Goal: Task Accomplishment & Management: Use online tool/utility

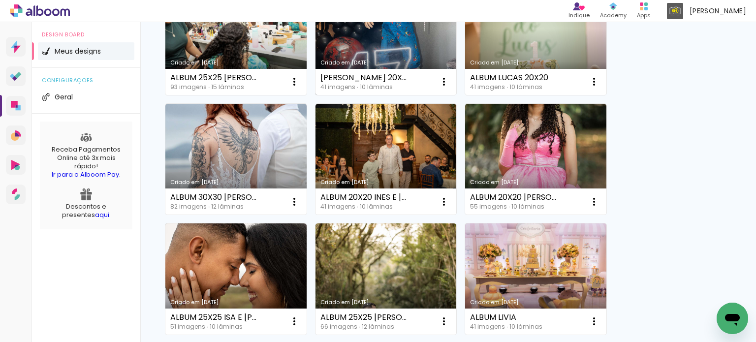
scroll to position [148, 0]
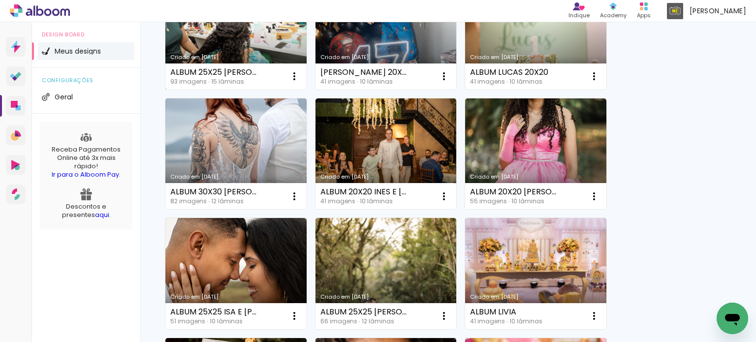
click at [236, 40] on link "Criado em [DATE]" at bounding box center [235, 33] width 141 height 111
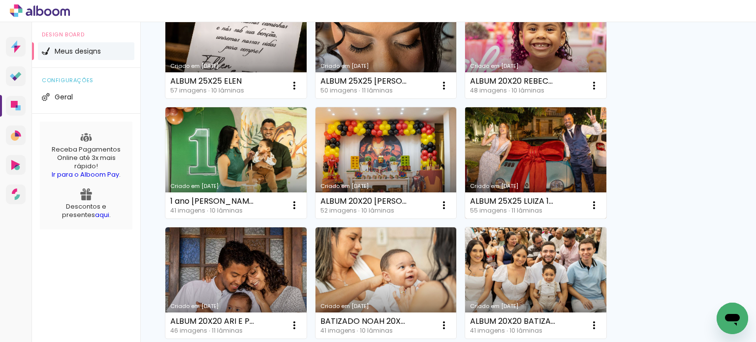
scroll to position [492, 0]
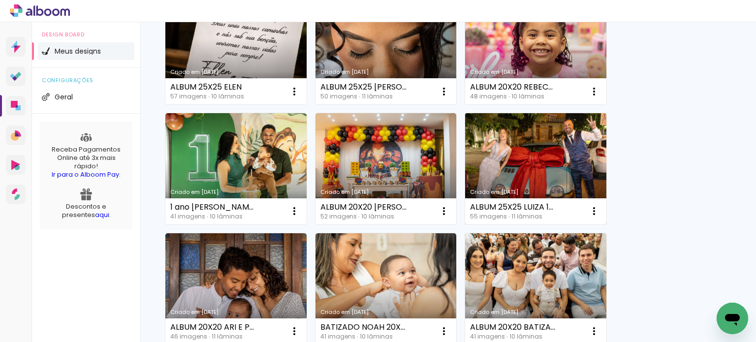
click at [508, 144] on link "Criado em [DATE]" at bounding box center [535, 168] width 141 height 111
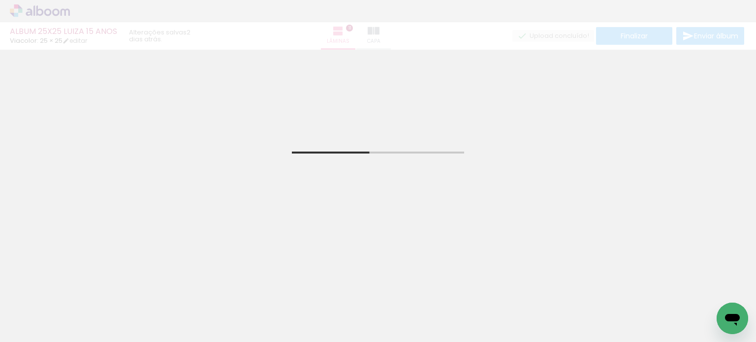
click at [32, 308] on div "Biblioteca 55 fotos Todas as fotos Não utilizadas Adicionar Fotos" at bounding box center [30, 311] width 61 height 49
click at [32, 310] on input "Todas as fotos" at bounding box center [27, 312] width 37 height 8
click at [32, 310] on div at bounding box center [31, 309] width 51 height 17
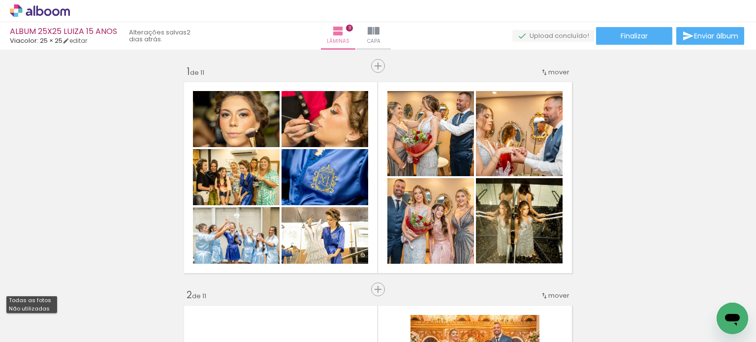
click at [0, 0] on slot "Não utilizadas" at bounding box center [0, 0] width 0 height 0
type input "Não utilizadas"
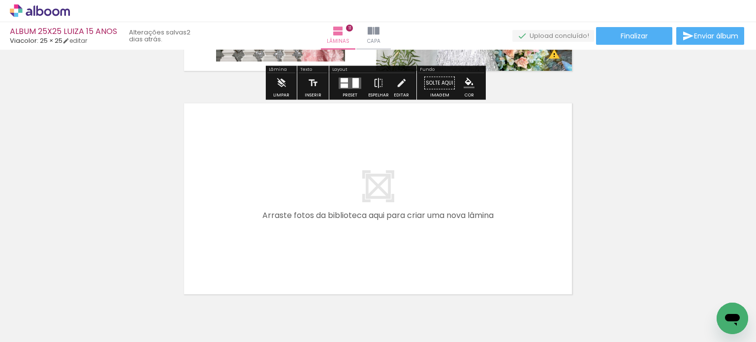
scroll to position [2489, 0]
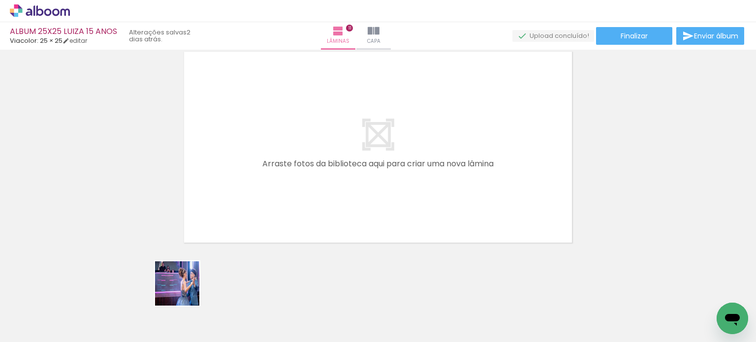
drag, startPoint x: 165, startPoint y: 305, endPoint x: 272, endPoint y: 237, distance: 126.3
click at [277, 233] on quentale-workspace at bounding box center [378, 171] width 756 height 342
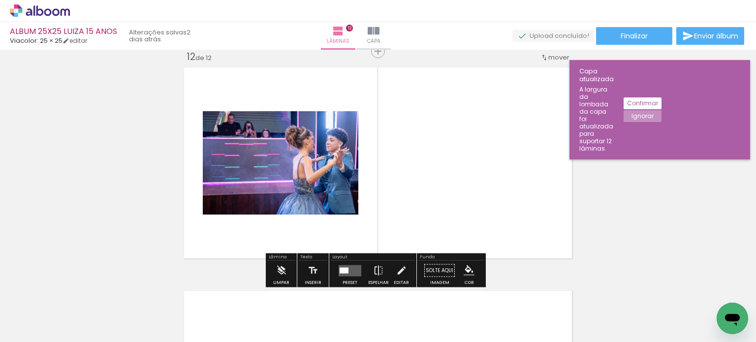
scroll to position [2471, 0]
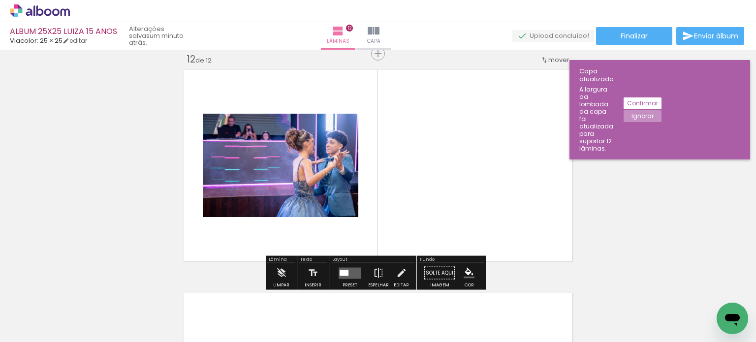
click at [0, 0] on slot "Ignorar" at bounding box center [0, 0] width 0 height 0
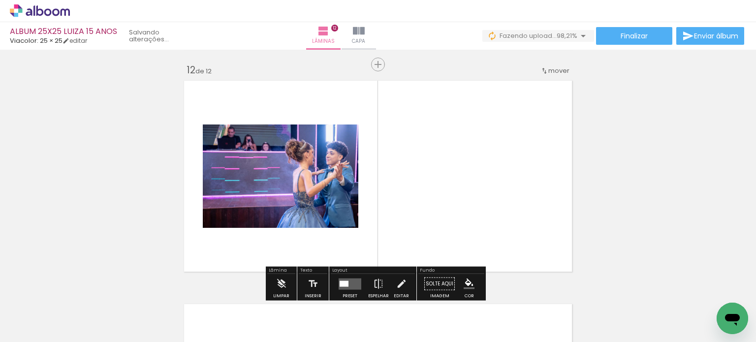
scroll to position [2421, 0]
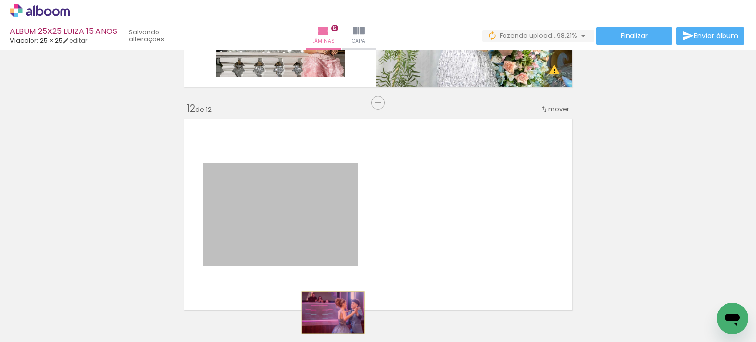
drag, startPoint x: 307, startPoint y: 210, endPoint x: 329, endPoint y: 313, distance: 104.8
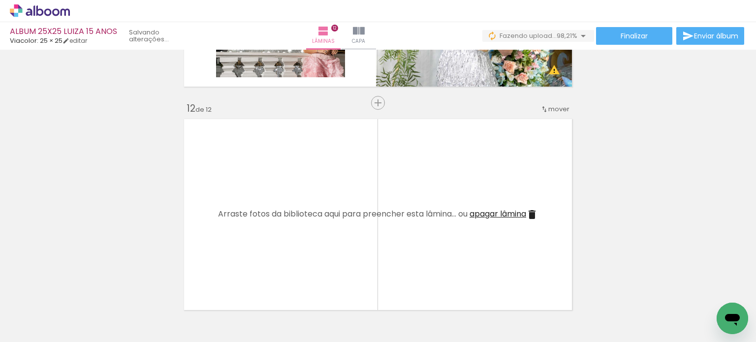
click at [492, 210] on span "apagar lâmina" at bounding box center [498, 213] width 57 height 11
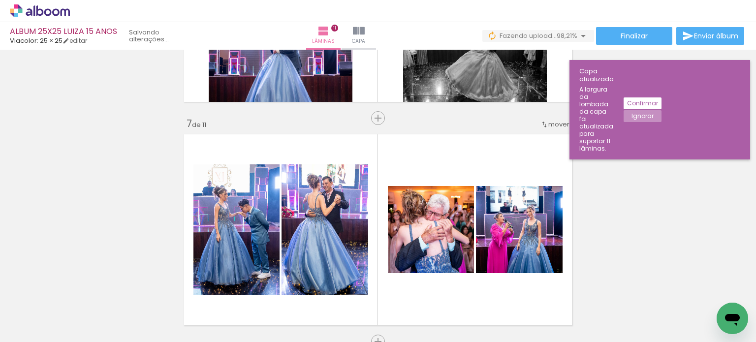
scroll to position [1289, 0]
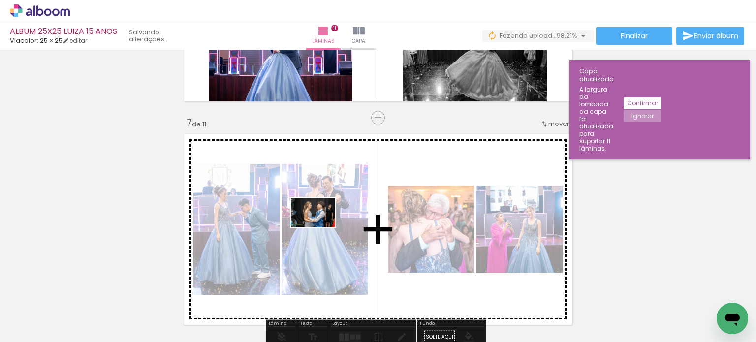
drag, startPoint x: 270, startPoint y: 305, endPoint x: 320, endPoint y: 227, distance: 92.8
click at [320, 227] on quentale-workspace at bounding box center [378, 171] width 756 height 342
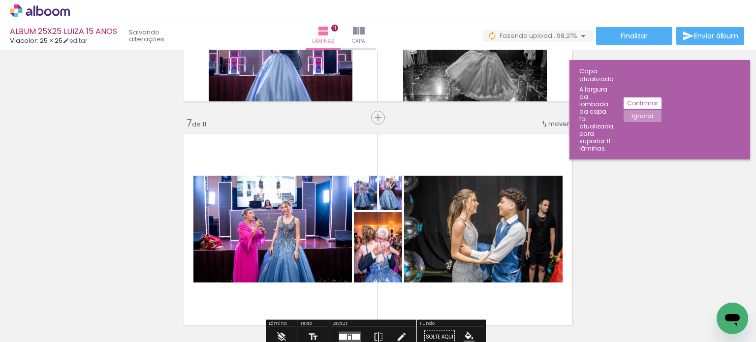
scroll to position [1388, 0]
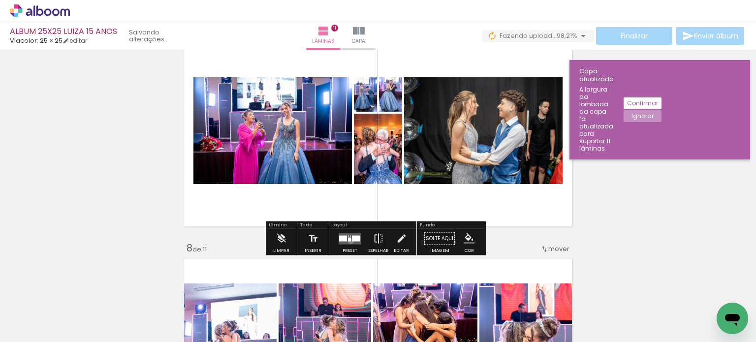
click at [349, 241] on div at bounding box center [349, 239] width 3 height 4
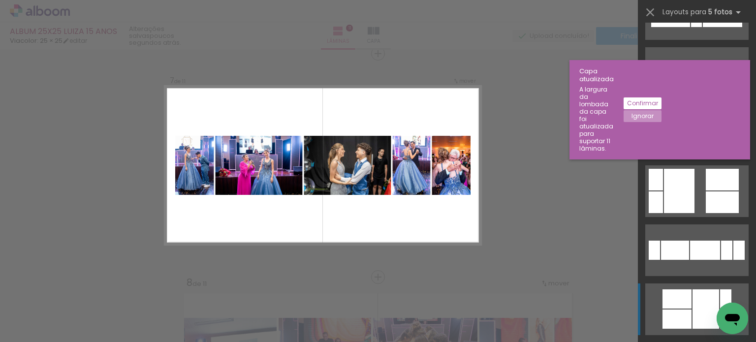
scroll to position [541, 0]
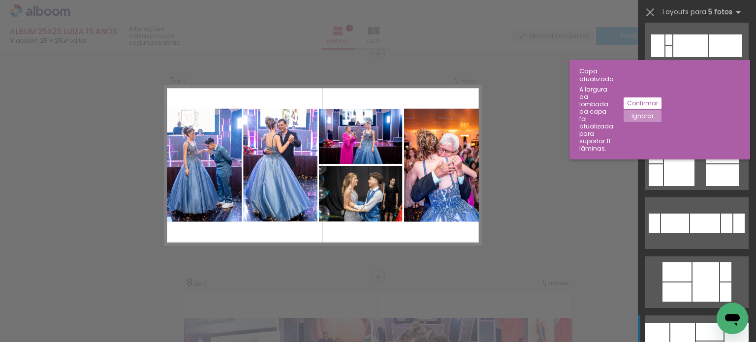
click at [661, 330] on div at bounding box center [657, 341] width 24 height 36
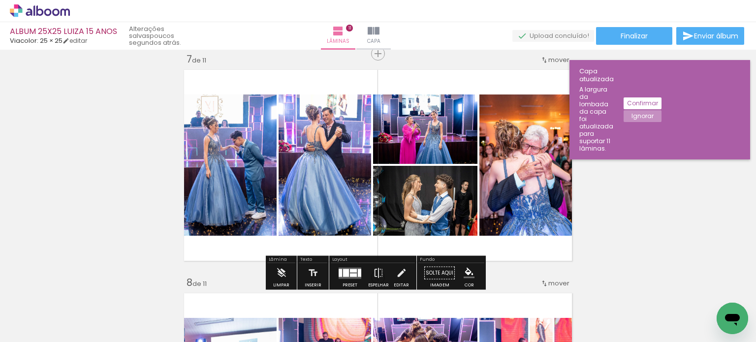
click at [623, 230] on div "Inserir lâmina 1 de 11 Inserir lâmina 2 de 11 Inserir lâmina 3 de 11 Inserir lâ…" at bounding box center [378, 41] width 756 height 2682
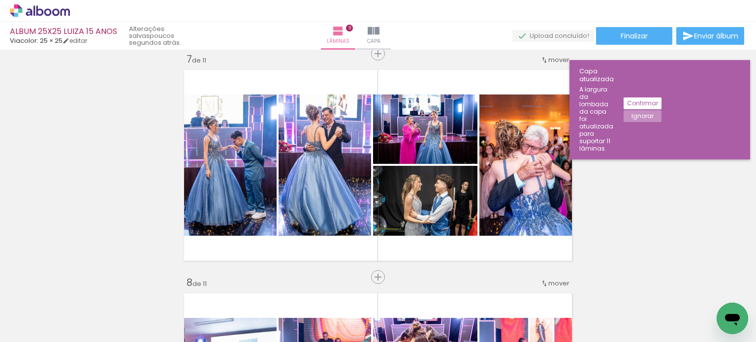
click at [0, 0] on slot "Ignorar" at bounding box center [0, 0] width 0 height 0
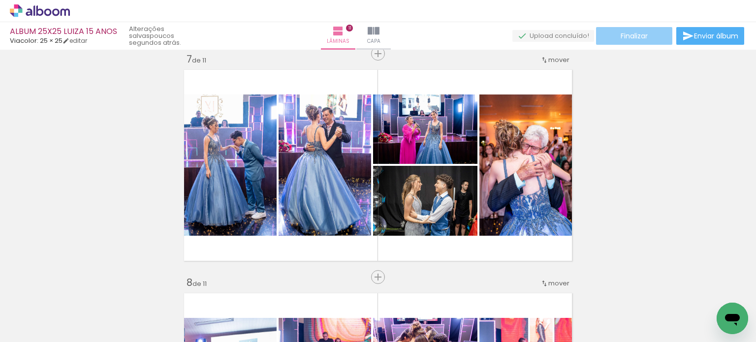
click at [633, 36] on span "Finalizar" at bounding box center [634, 35] width 27 height 7
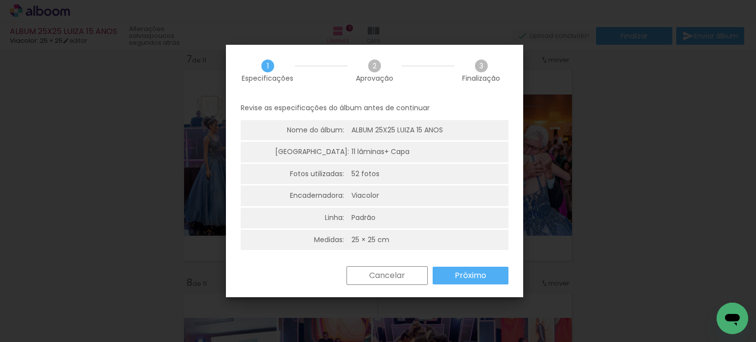
click at [478, 268] on paper-button "Próximo" at bounding box center [471, 276] width 76 height 18
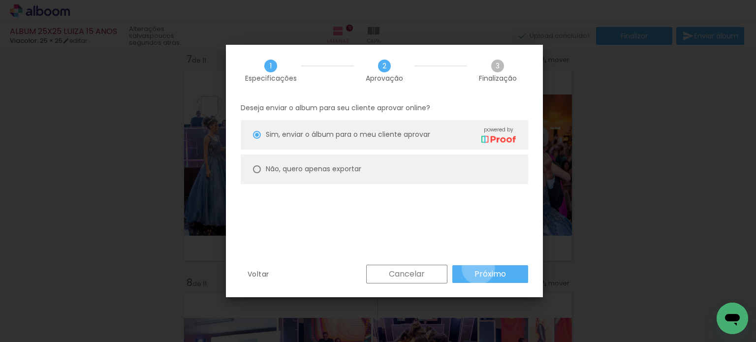
click at [478, 268] on paper-button "Próximo" at bounding box center [490, 274] width 76 height 18
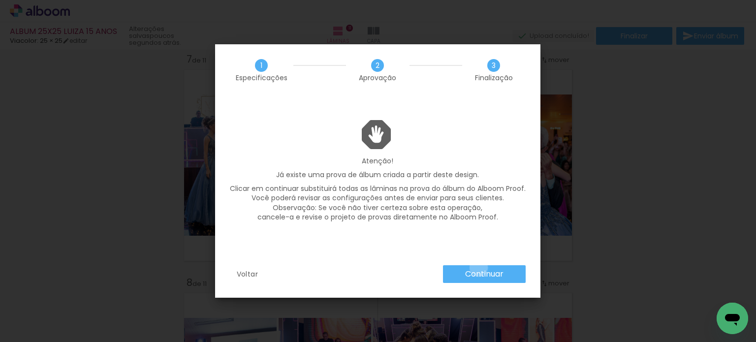
click at [478, 268] on paper-button "Continuar" at bounding box center [484, 274] width 83 height 18
